Goal: Information Seeking & Learning: Learn about a topic

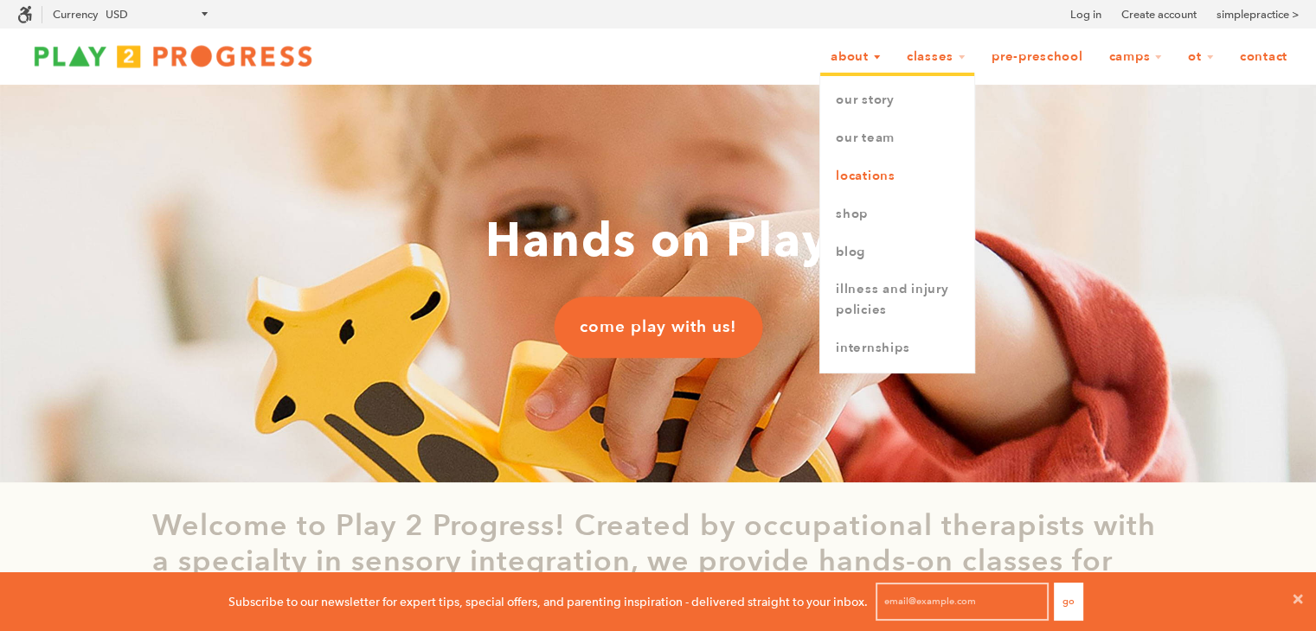
click at [865, 178] on link "Locations" at bounding box center [897, 176] width 154 height 38
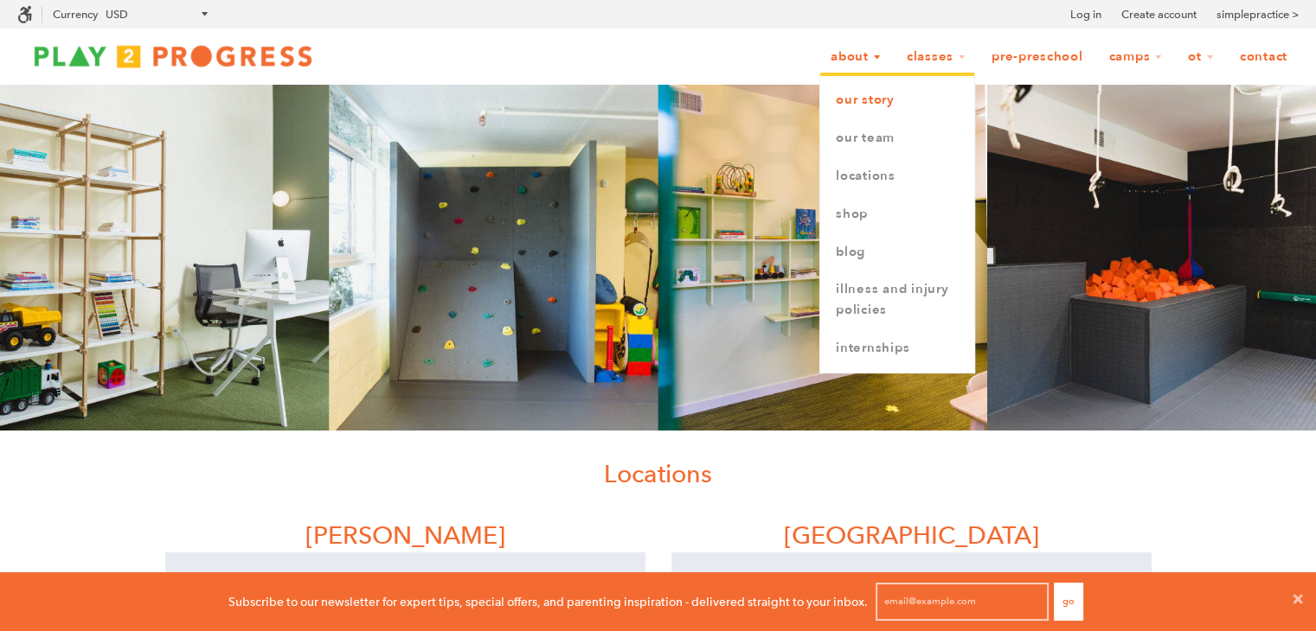
click at [877, 106] on link "Our Story" at bounding box center [897, 100] width 154 height 38
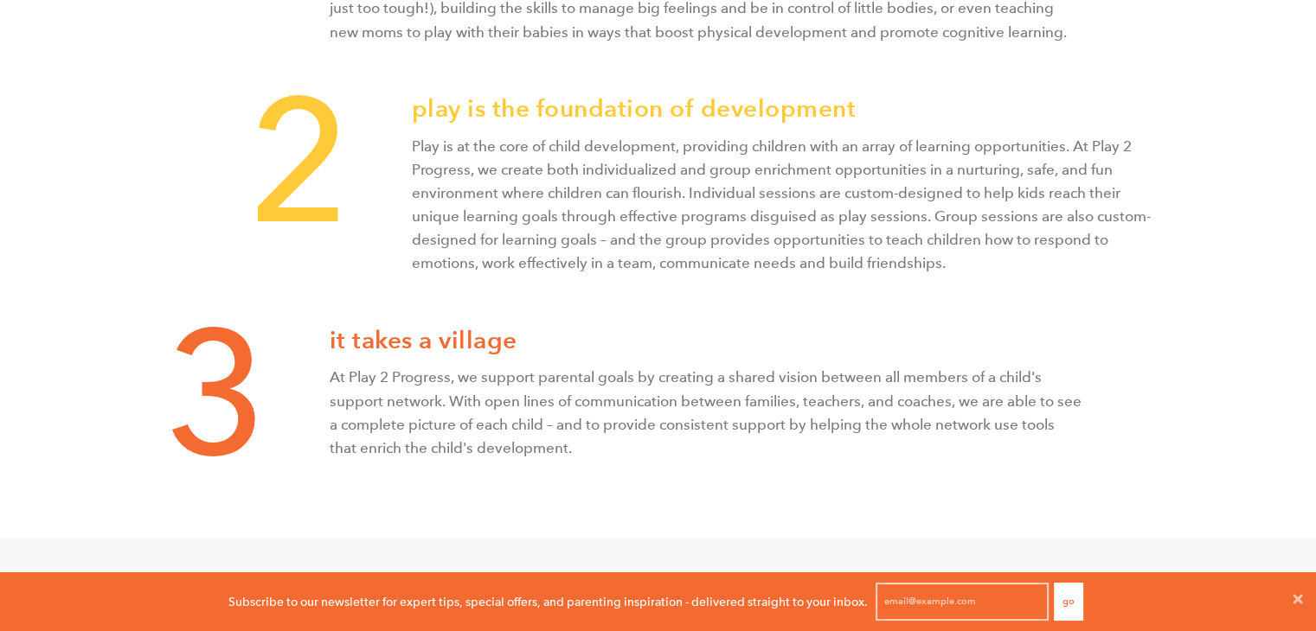
scroll to position [864, 0]
click at [606, 278] on div "play is the foundation of development Play is at the core of child development,…" at bounding box center [782, 211] width 740 height 232
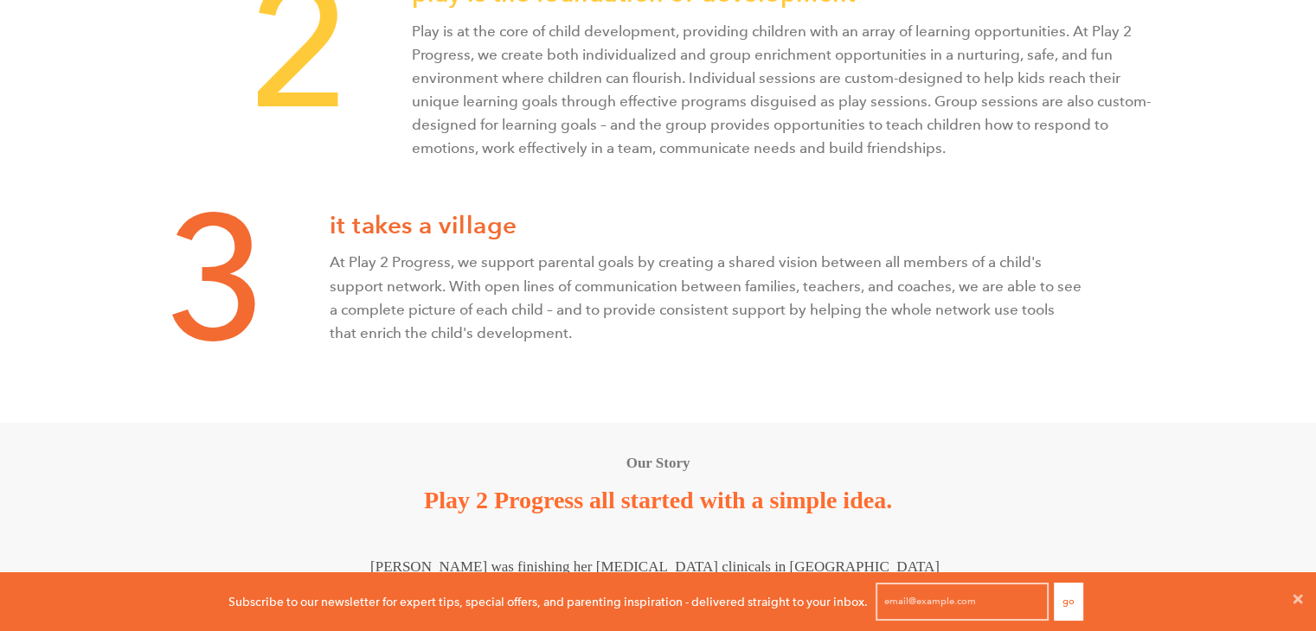
scroll to position [951, 0]
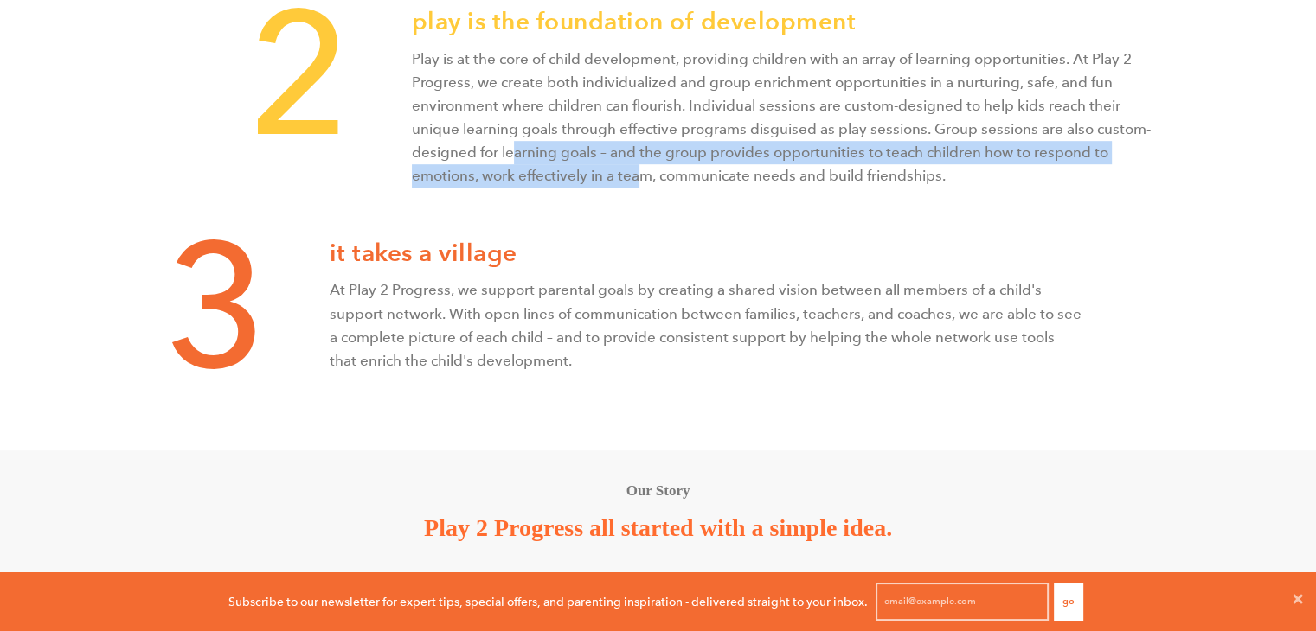
drag, startPoint x: 509, startPoint y: 157, endPoint x: 644, endPoint y: 195, distance: 140.0
click at [644, 195] on div "play is the foundation of development Play is at the core of child development,…" at bounding box center [782, 125] width 740 height 232
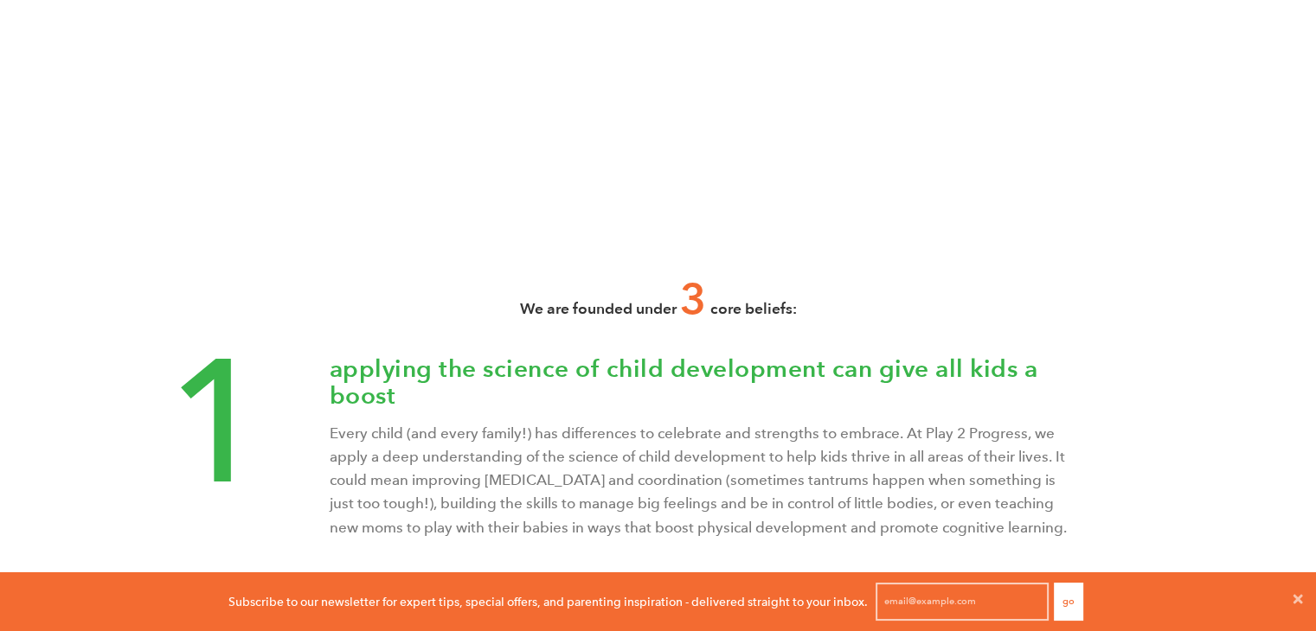
scroll to position [0, 0]
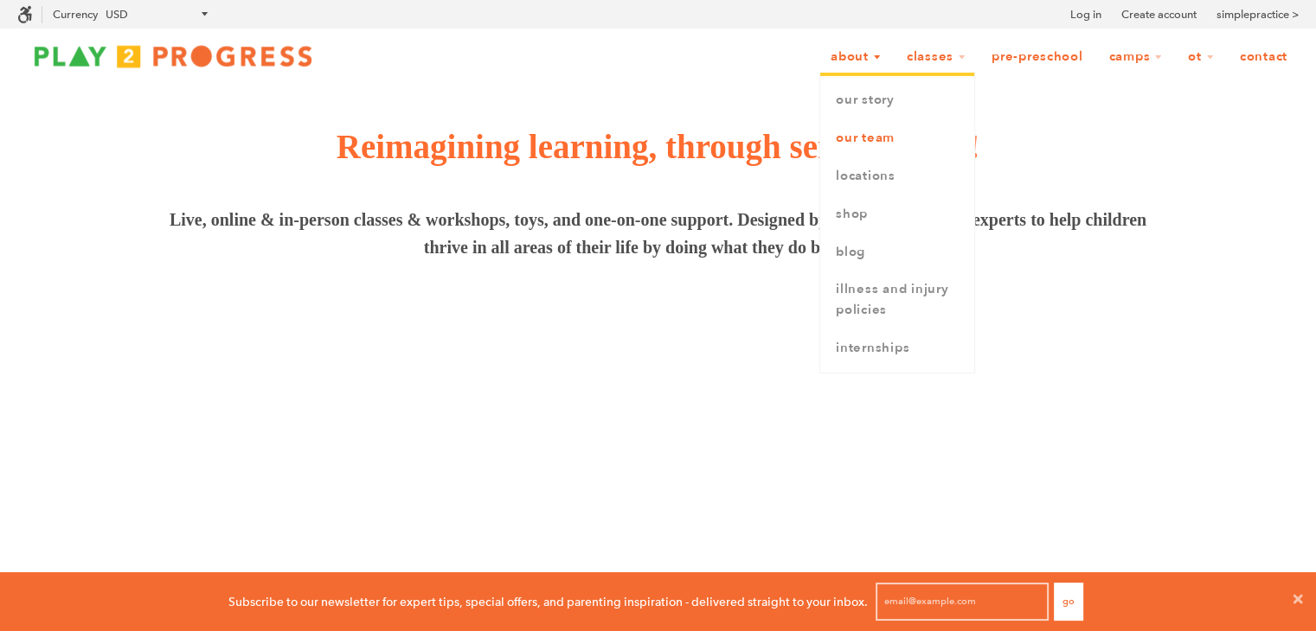
click at [869, 141] on link "Our Team" at bounding box center [897, 138] width 154 height 38
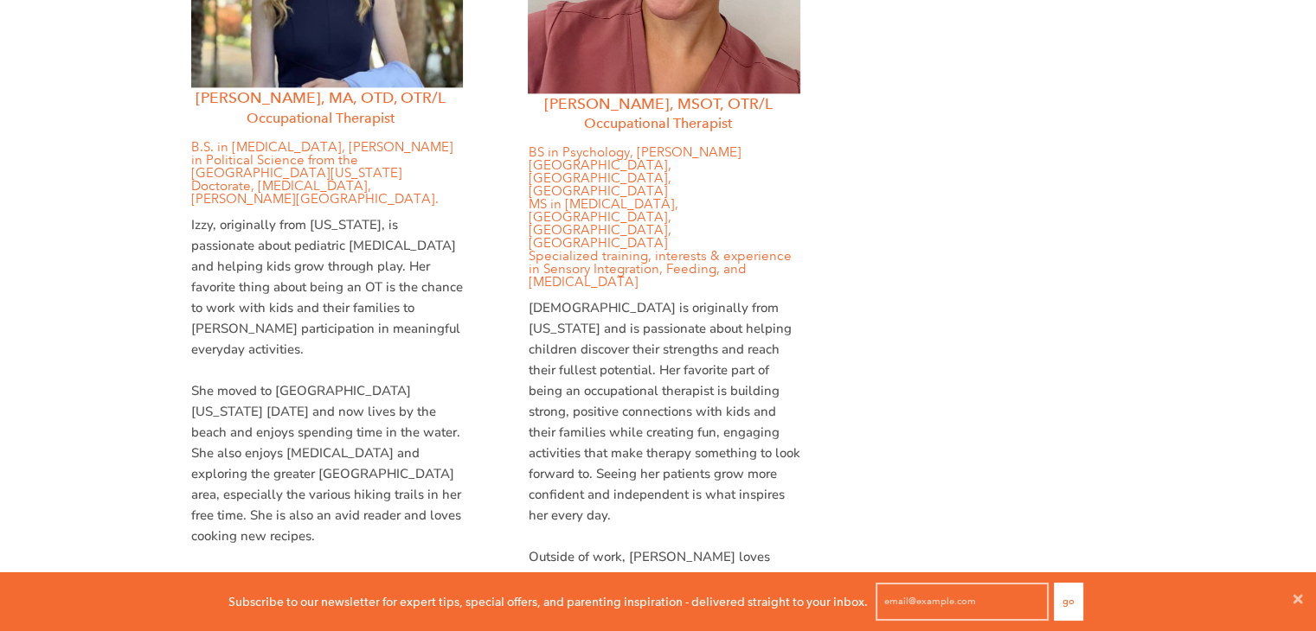
scroll to position [2624, 0]
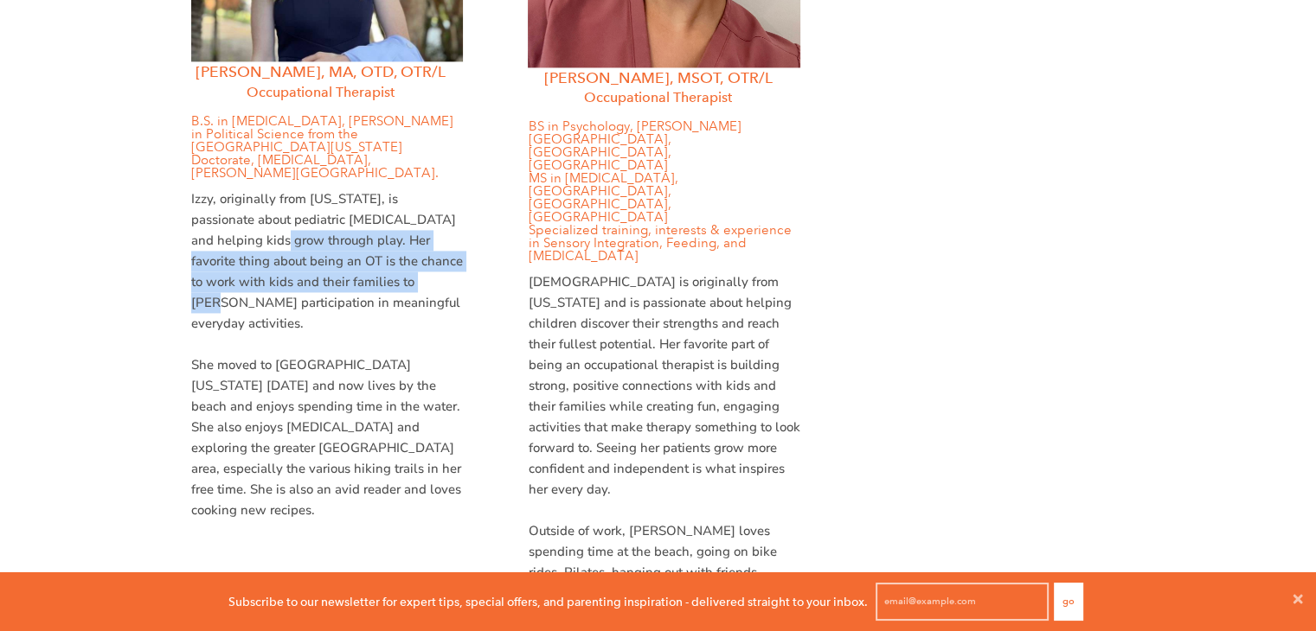
drag, startPoint x: 235, startPoint y: 183, endPoint x: 360, endPoint y: 214, distance: 128.2
click at [360, 214] on p "Izzy, originally from Wisconsin, is passionate about pediatric occupational the…" at bounding box center [327, 261] width 272 height 145
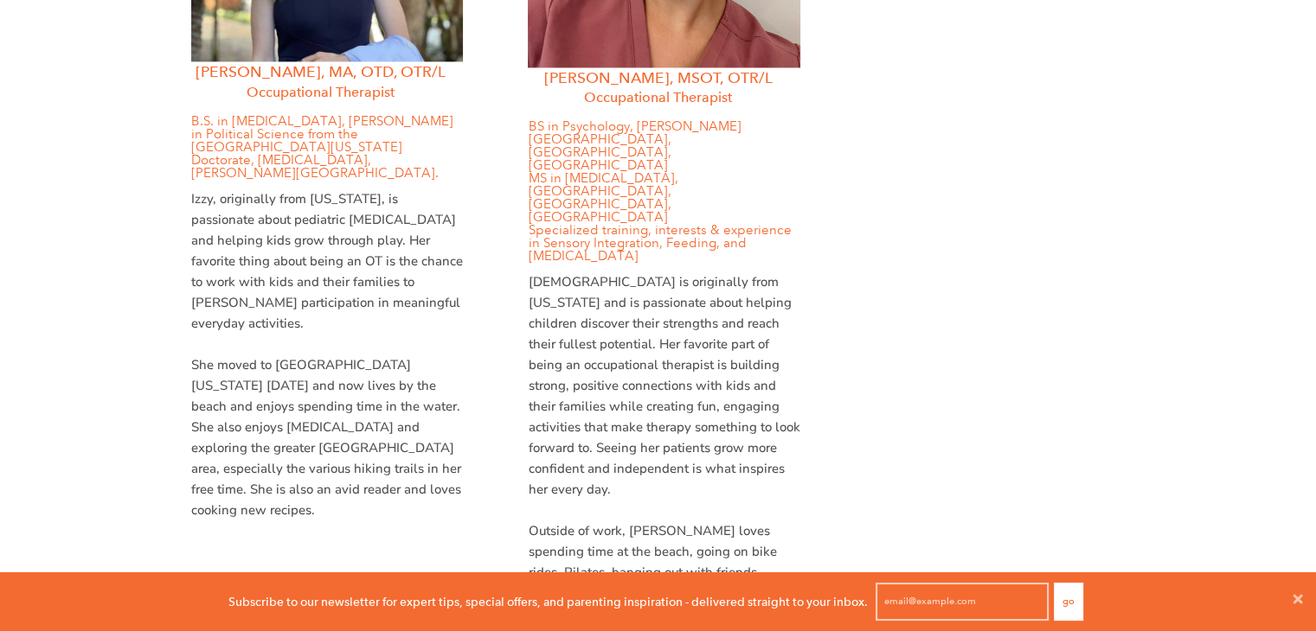
scroll to position [2692, 0]
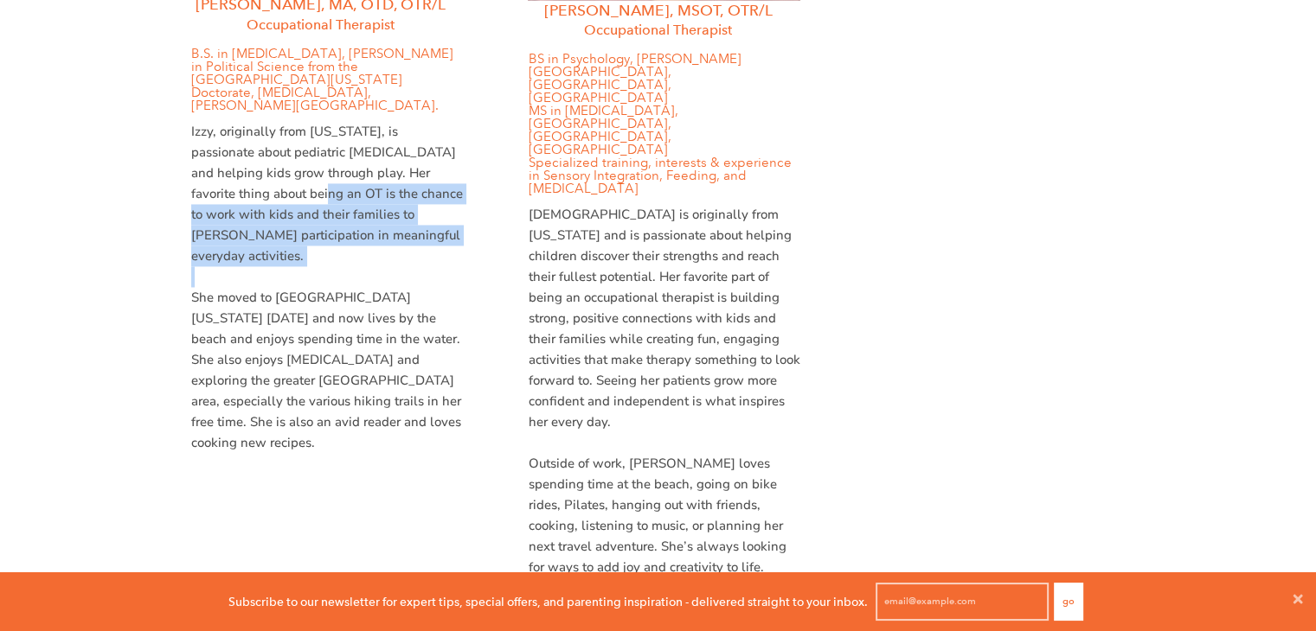
drag, startPoint x: 252, startPoint y: 139, endPoint x: 488, endPoint y: 188, distance: 241.1
click at [488, 188] on div "Dr. Izzy Riley, MA, OTD, OTR/L Occupational Therapist B.S. in Rehabilitation Ps…" at bounding box center [320, 95] width 337 height 735
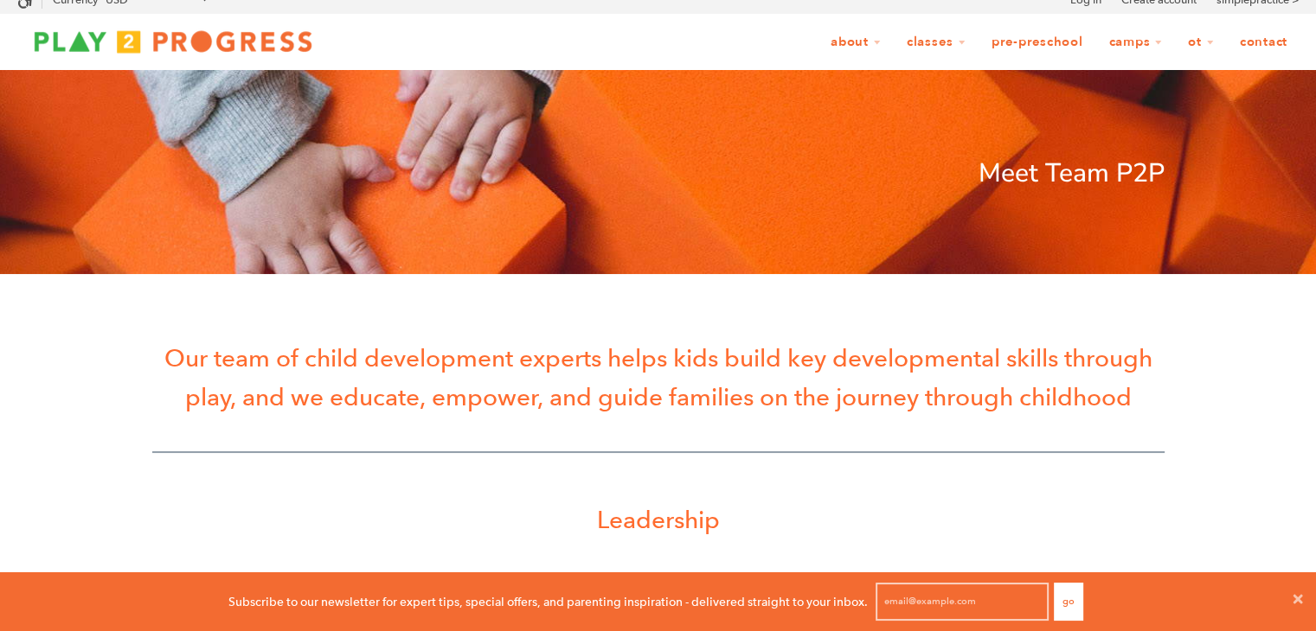
scroll to position [0, 0]
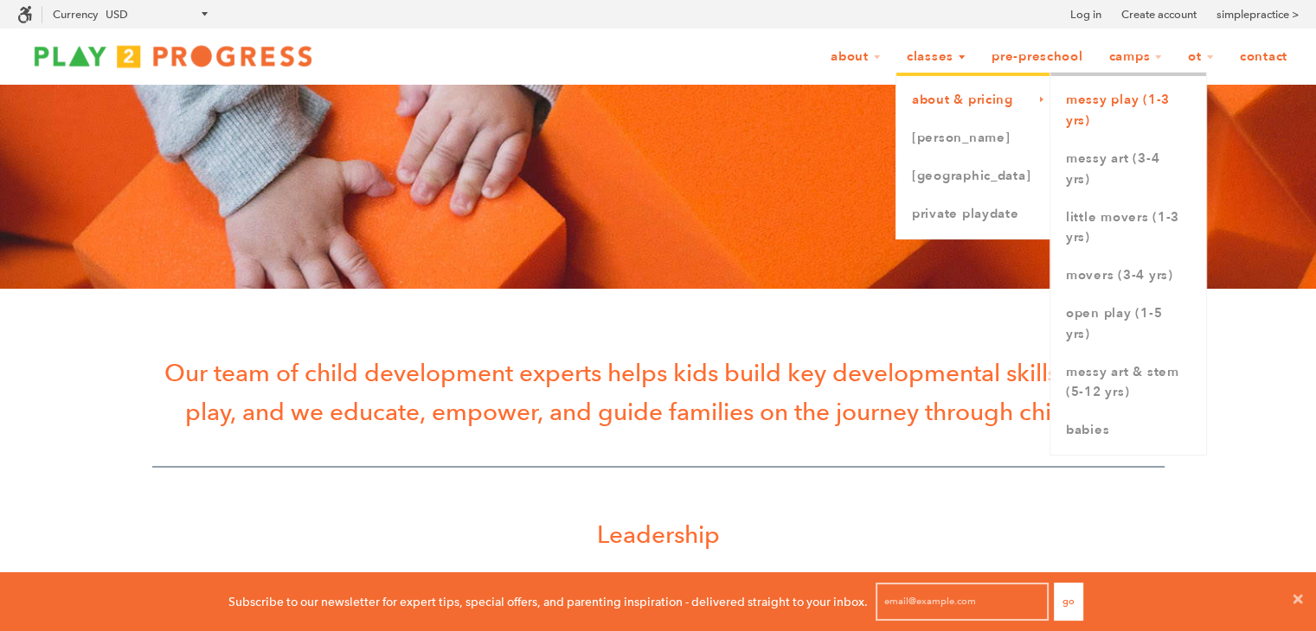
click at [1093, 103] on link "Messy Play (1-3 yrs)" at bounding box center [1128, 110] width 156 height 59
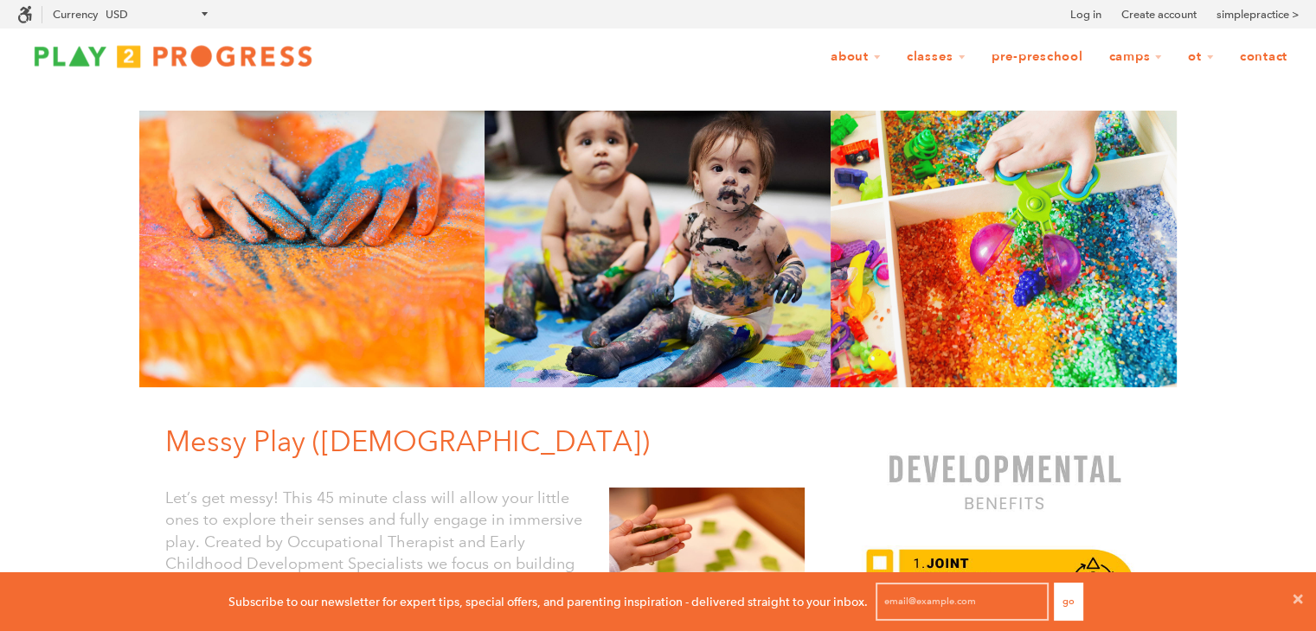
click at [1020, 63] on link "Pre-Preschool" at bounding box center [1037, 57] width 114 height 33
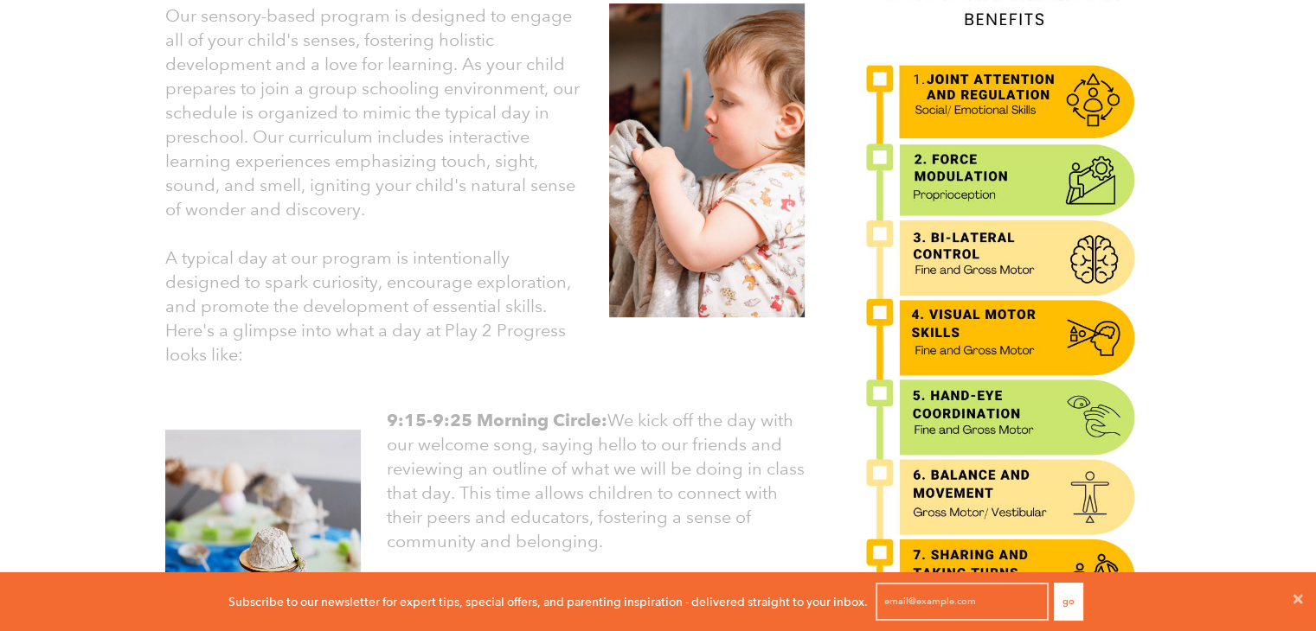
scroll to position [585, 0]
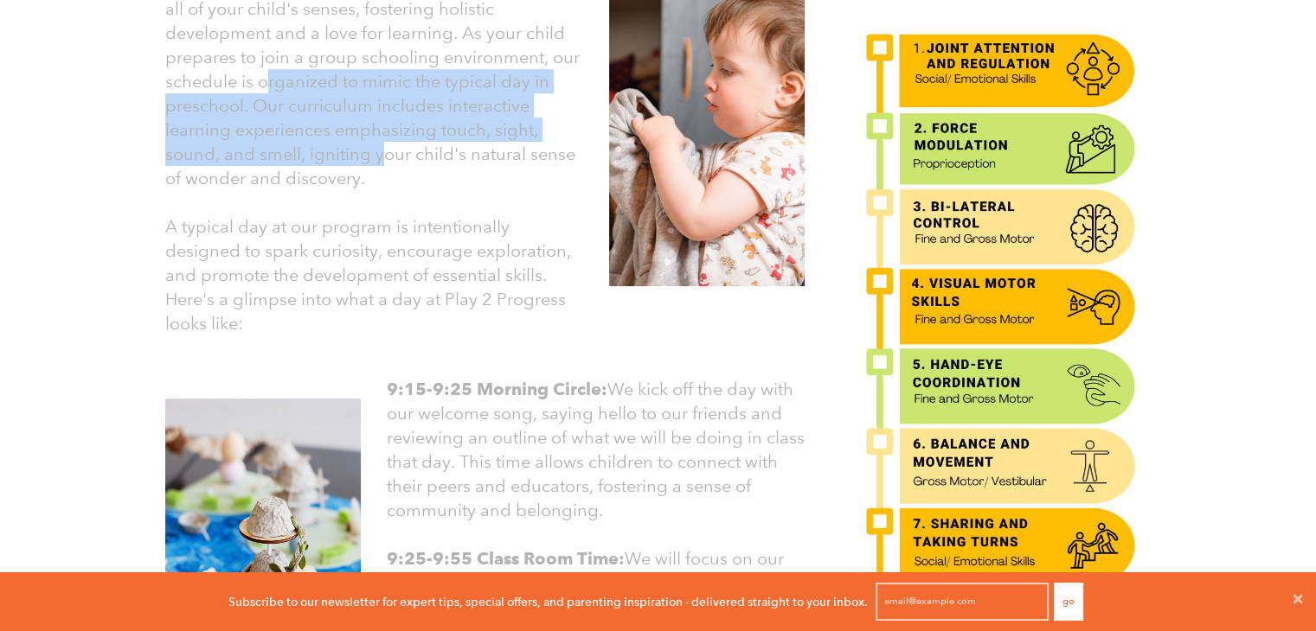
drag, startPoint x: 263, startPoint y: 77, endPoint x: 381, endPoint y: 147, distance: 136.9
click at [381, 147] on font "Our sensory-based program is designed to engage all of your child's senses, fos…" at bounding box center [372, 81] width 414 height 215
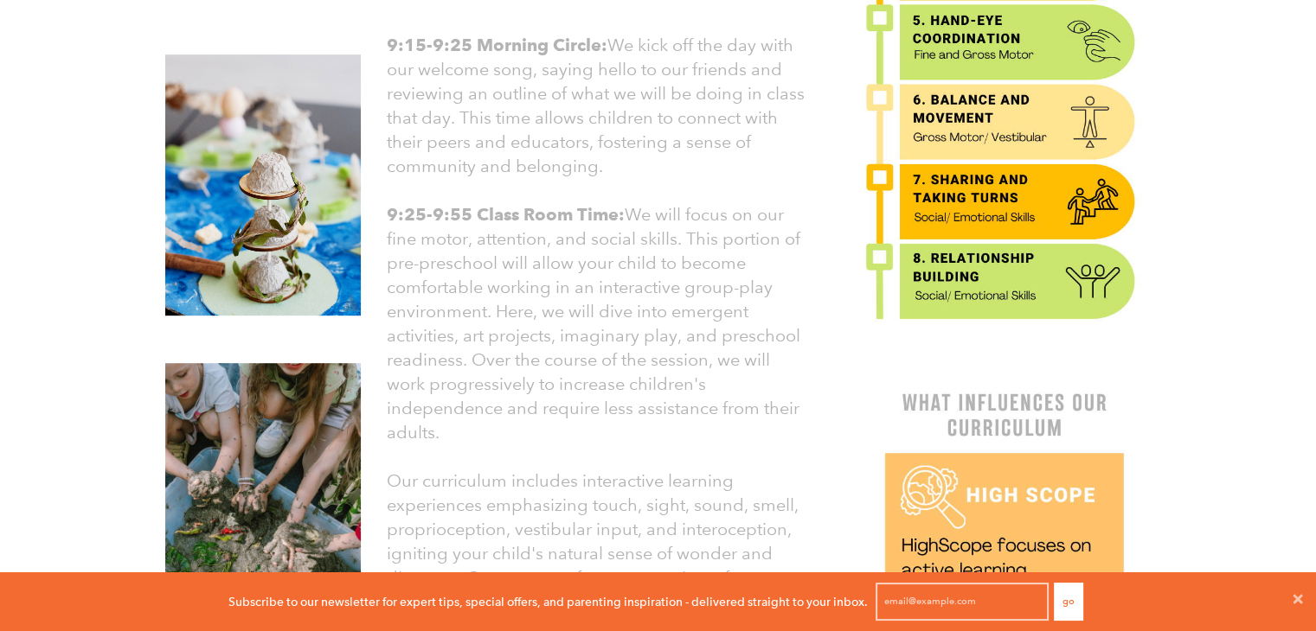
scroll to position [930, 0]
